Goal: Information Seeking & Learning: Learn about a topic

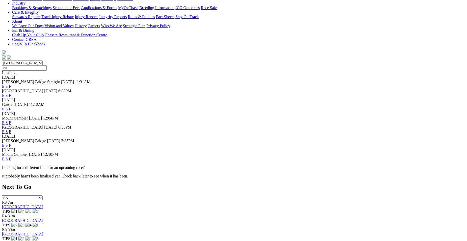
scroll to position [114, 0]
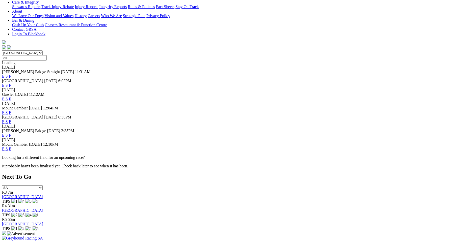
click at [11, 147] on link "F" at bounding box center [10, 149] width 2 height 4
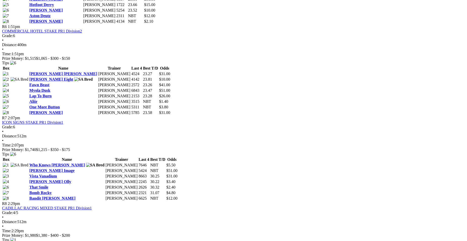
scroll to position [684, 0]
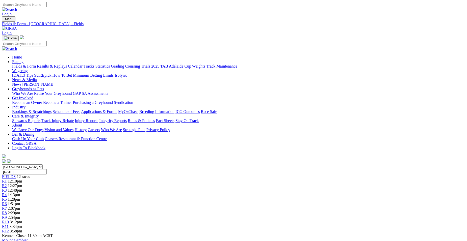
scroll to position [668, 0]
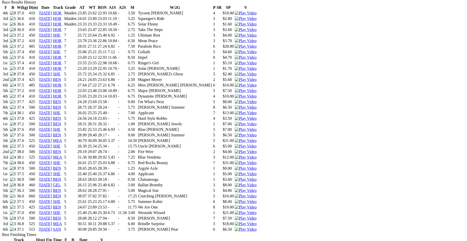
scroll to position [376, 0]
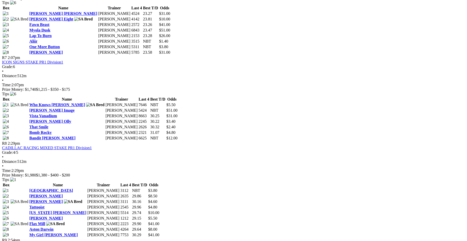
scroll to position [761, 0]
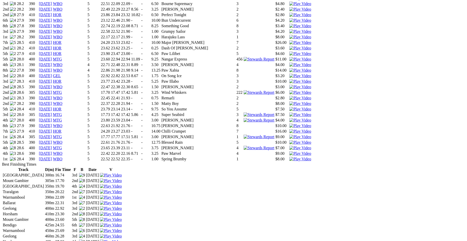
scroll to position [791, 0]
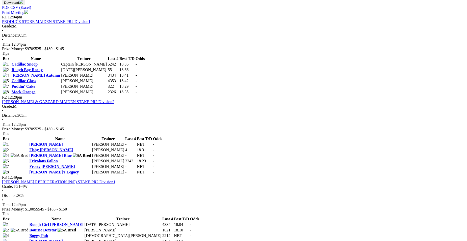
scroll to position [265, 0]
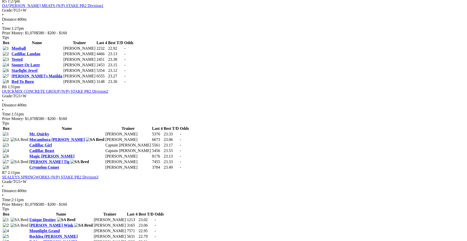
scroll to position [617, 0]
